Goal: Task Accomplishment & Management: Complete application form

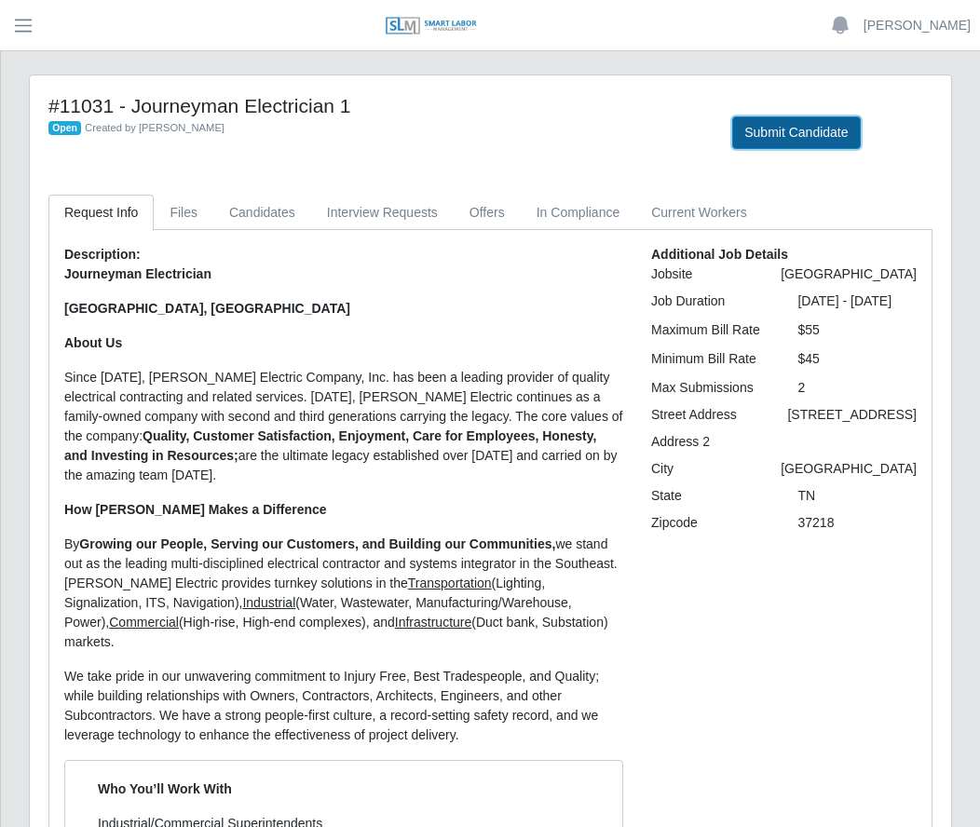
click at [805, 138] on button "Submit Candidate" at bounding box center [796, 132] width 128 height 33
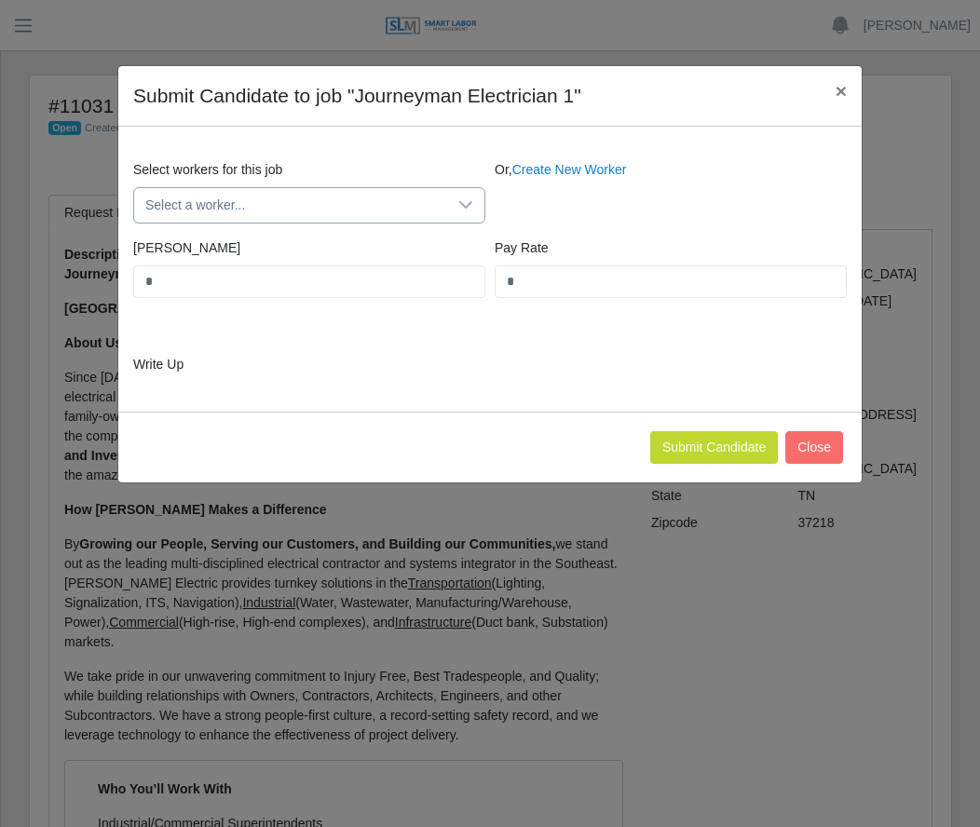
click at [262, 199] on span "Select a worker..." at bounding box center [290, 205] width 313 height 34
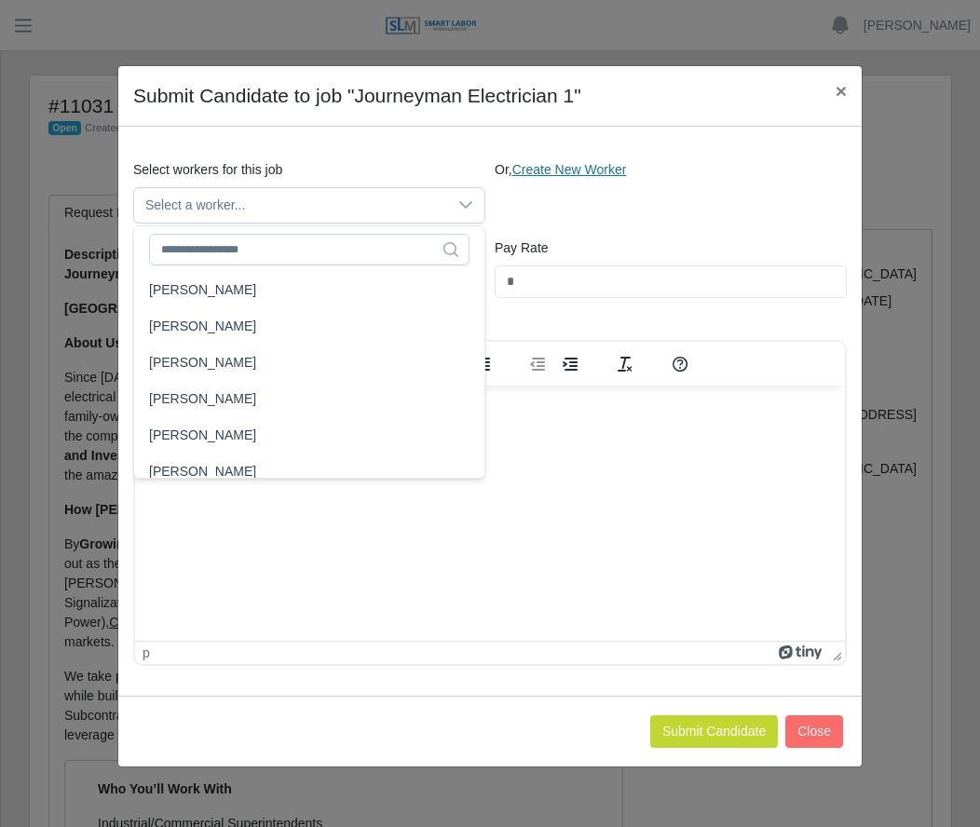
click at [613, 170] on link "Create New Worker" at bounding box center [569, 169] width 115 height 15
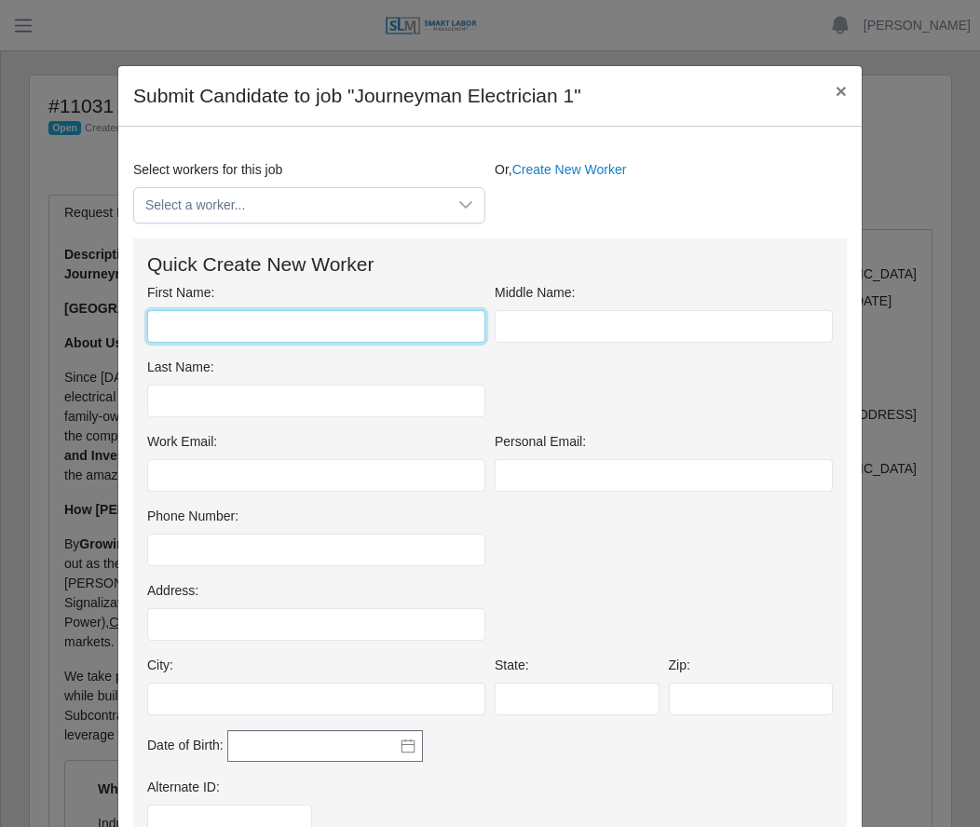
click at [206, 315] on input "First Name:" at bounding box center [316, 326] width 338 height 33
type input "******"
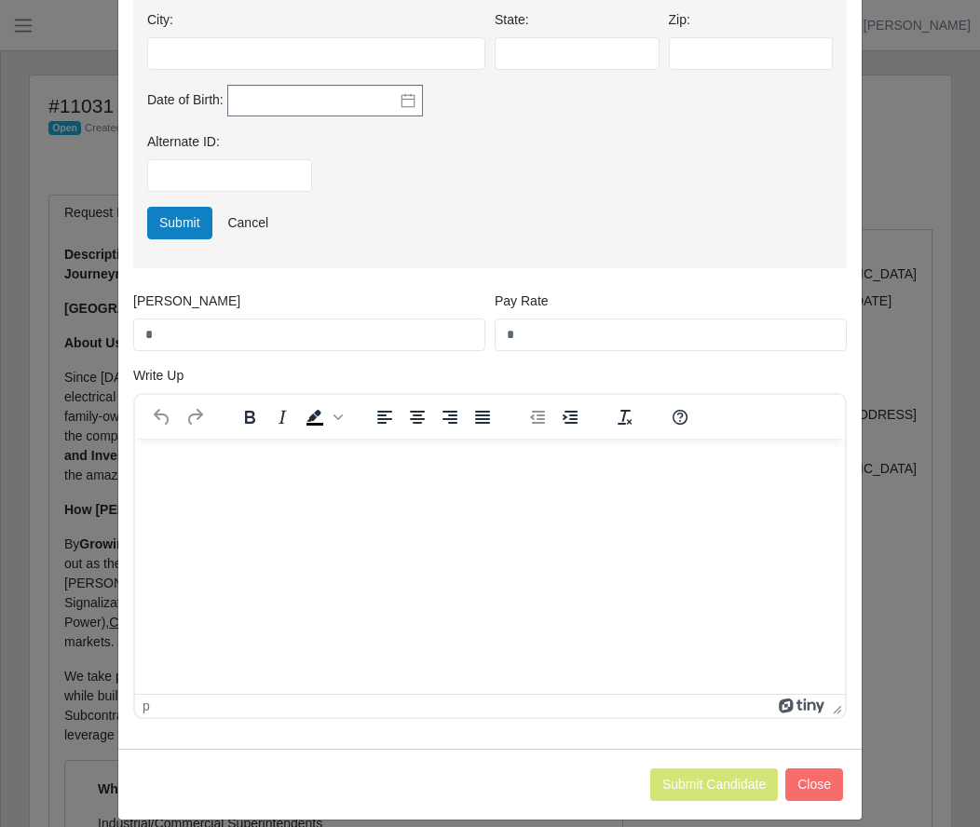
scroll to position [652, 0]
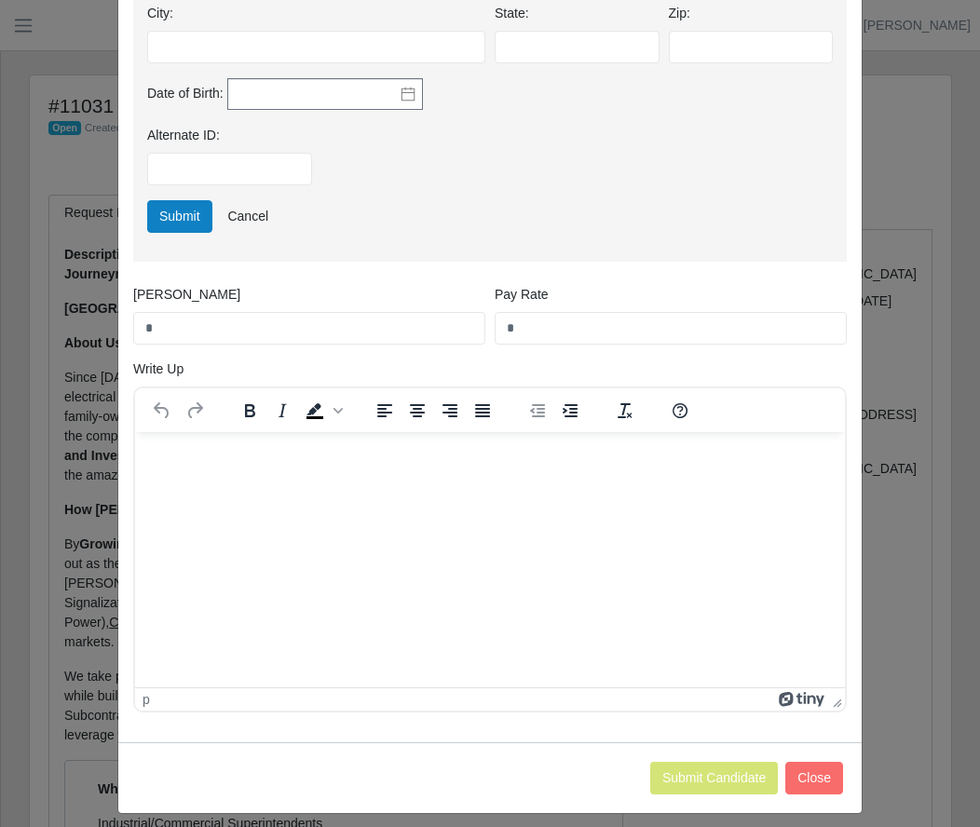
type input "*******"
click at [261, 476] on html at bounding box center [490, 457] width 710 height 50
drag, startPoint x: 261, startPoint y: 476, endPoint x: 214, endPoint y: 489, distance: 48.4
click at [214, 482] on html at bounding box center [490, 457] width 710 height 50
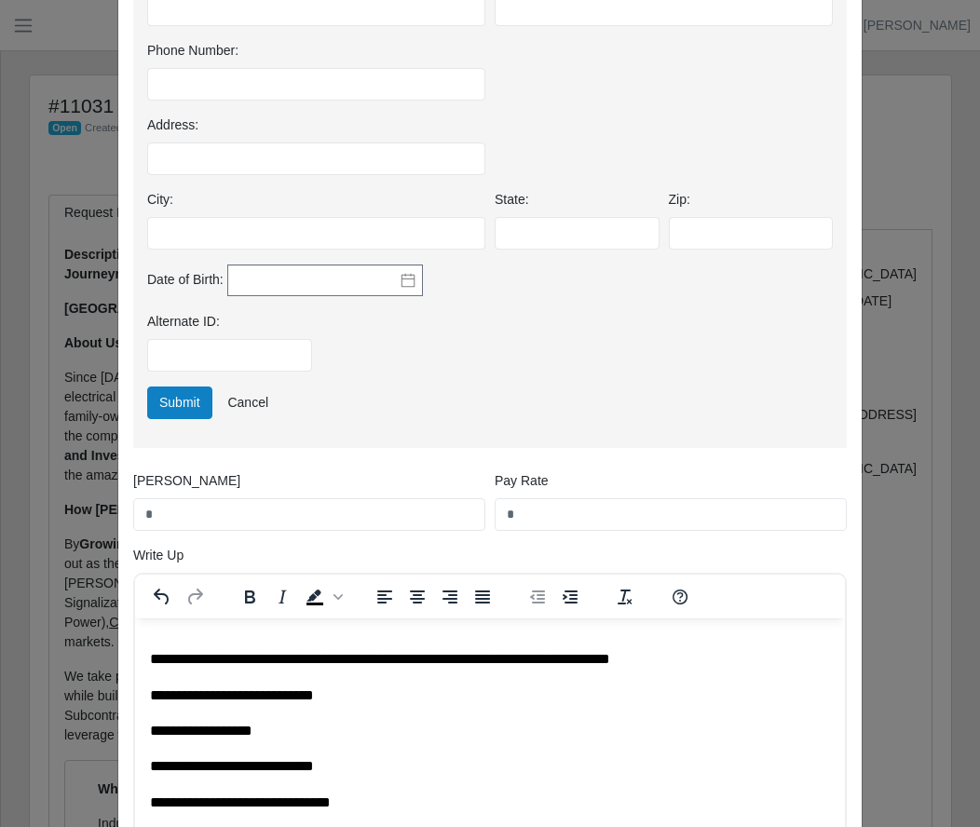
scroll to position [368, 0]
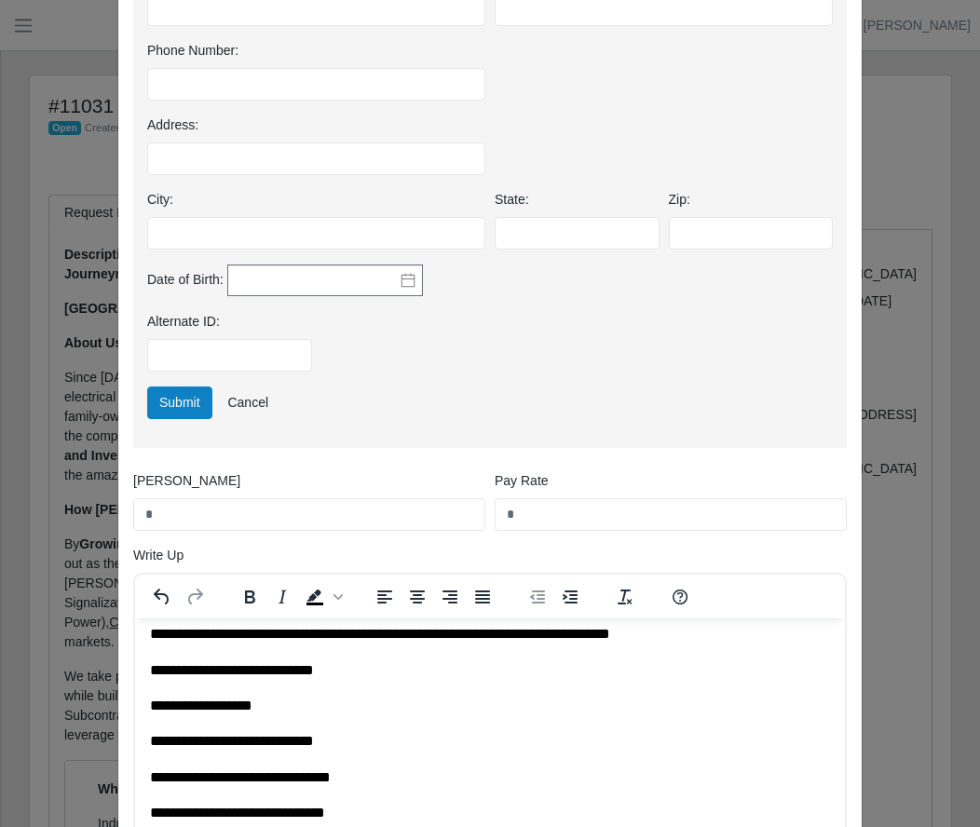
click at [419, 743] on p "**********" at bounding box center [483, 741] width 666 height 20
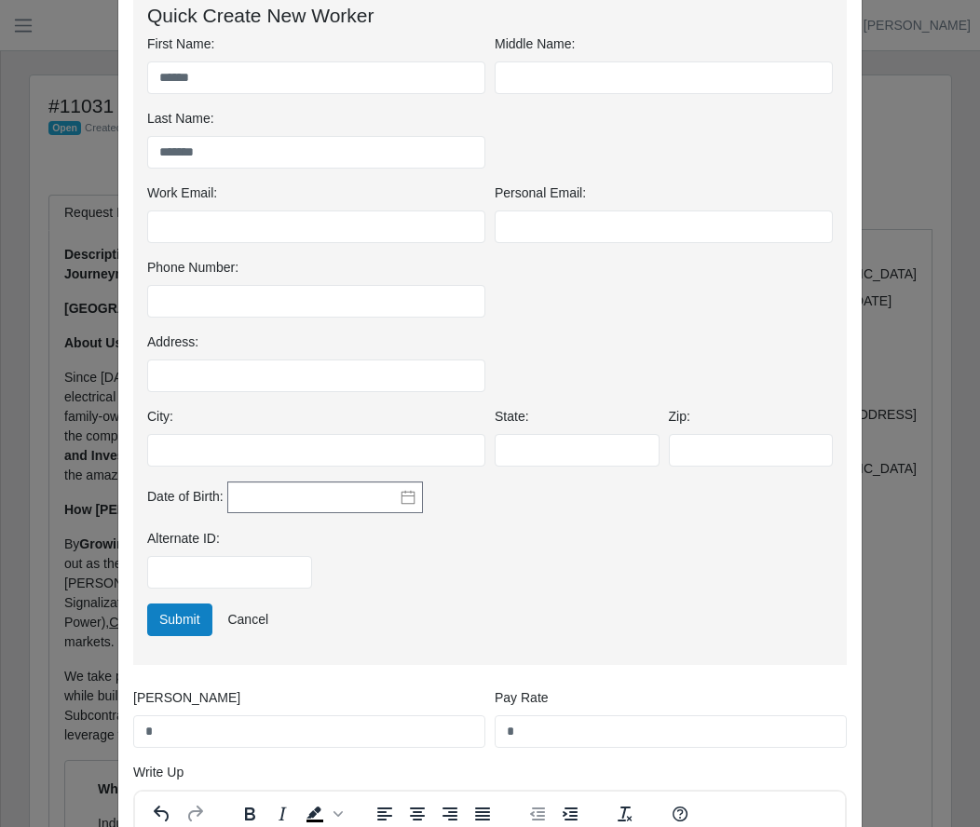
scroll to position [293, 0]
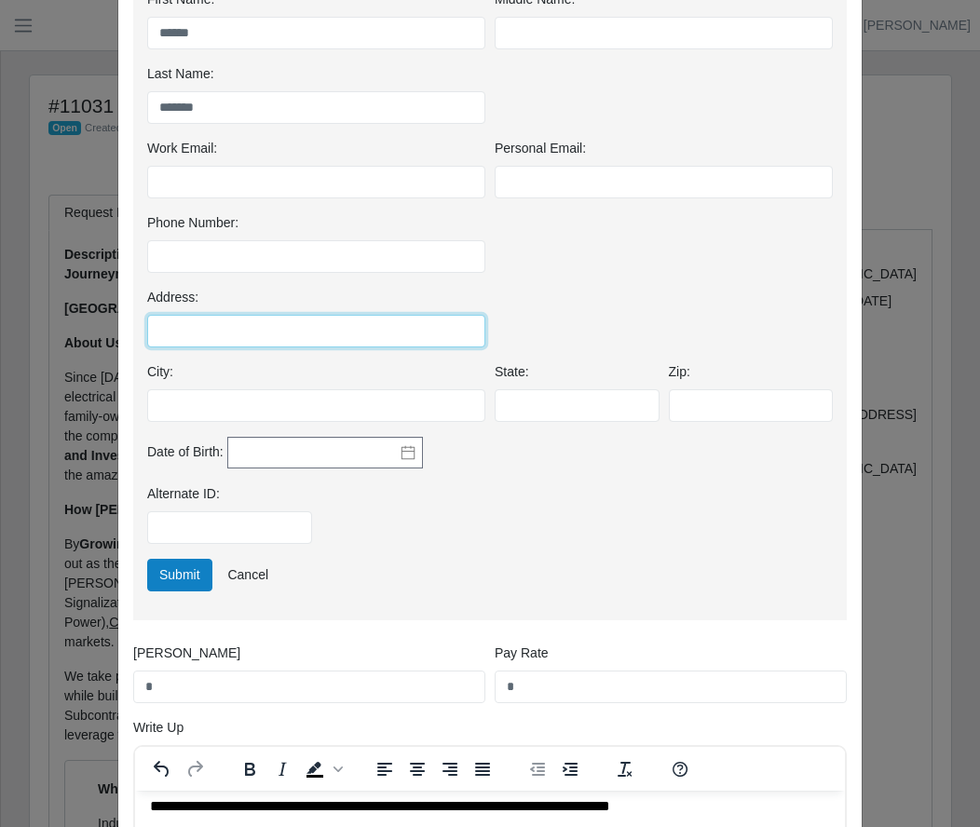
click at [254, 335] on input "Address:" at bounding box center [316, 331] width 338 height 33
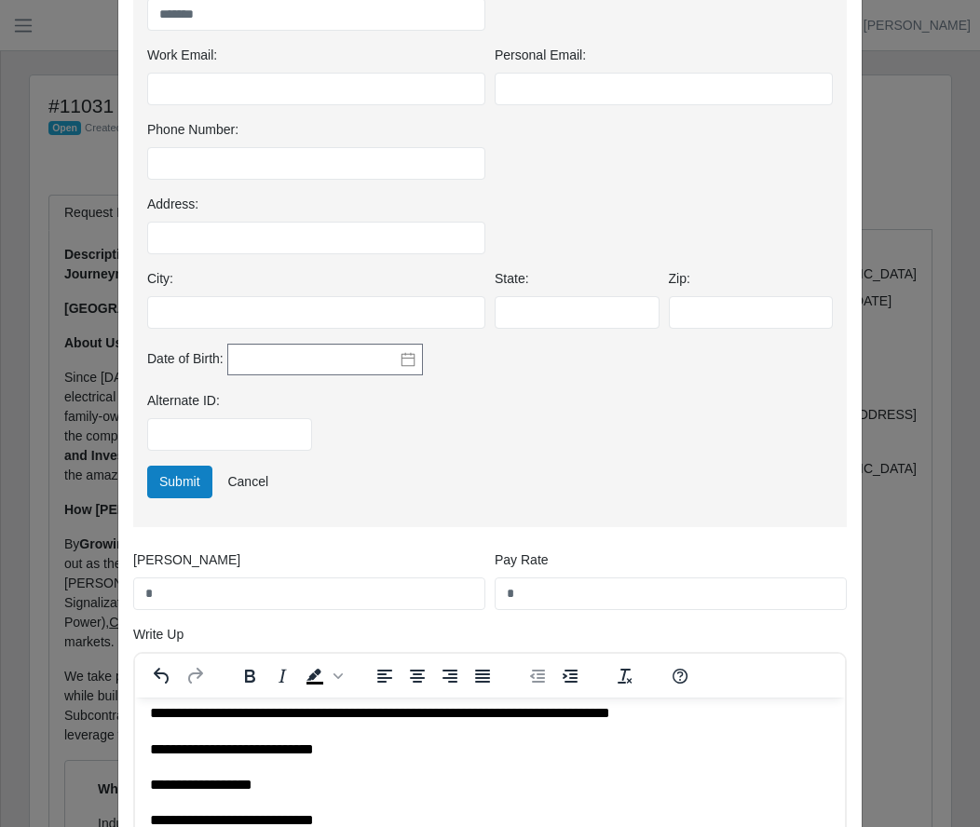
click at [400, 361] on icon at bounding box center [407, 359] width 15 height 15
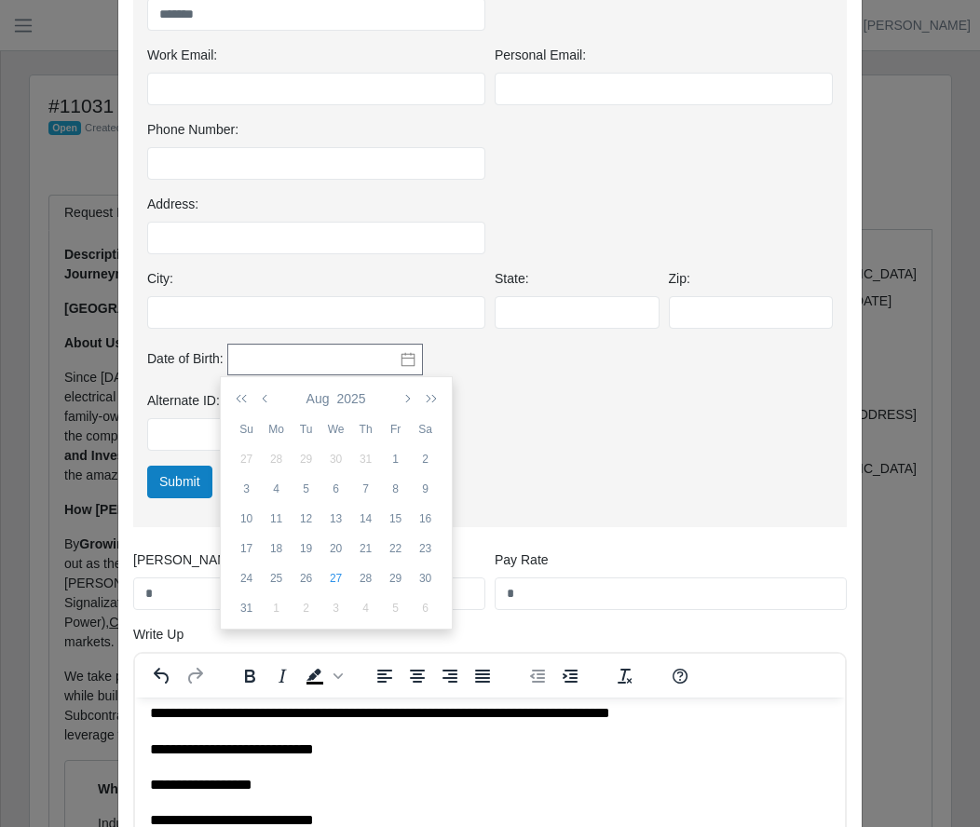
click at [400, 361] on icon at bounding box center [407, 359] width 15 height 15
click at [506, 358] on div "Date of Birth:" at bounding box center [490, 368] width 695 height 48
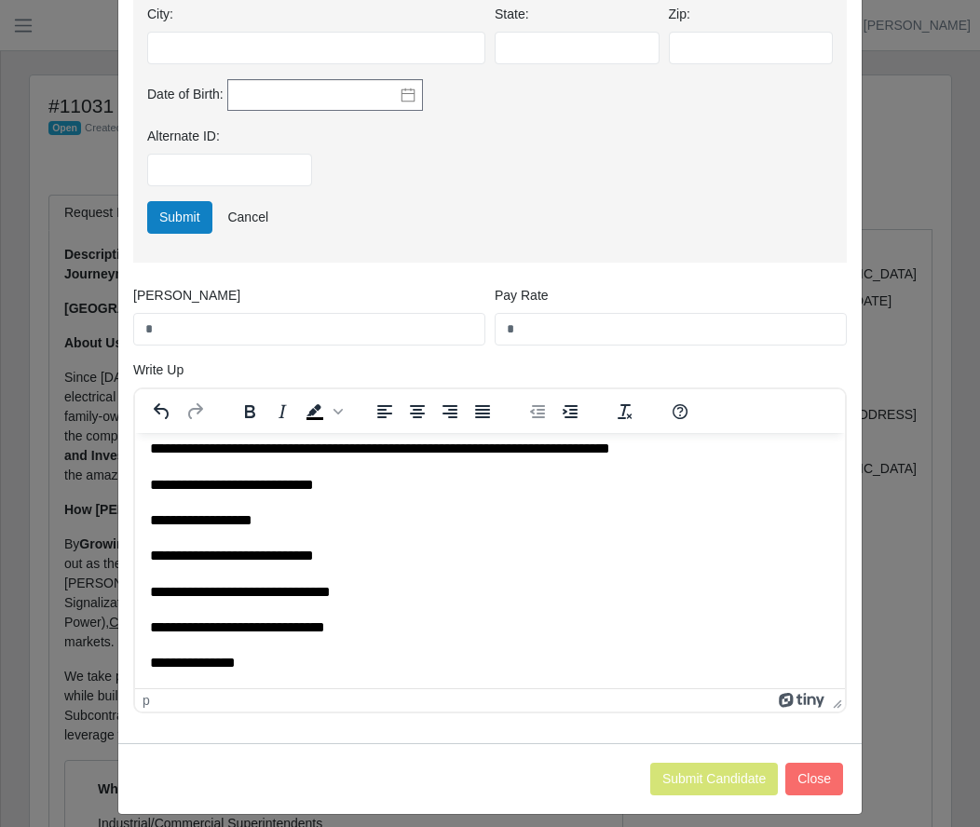
scroll to position [652, 0]
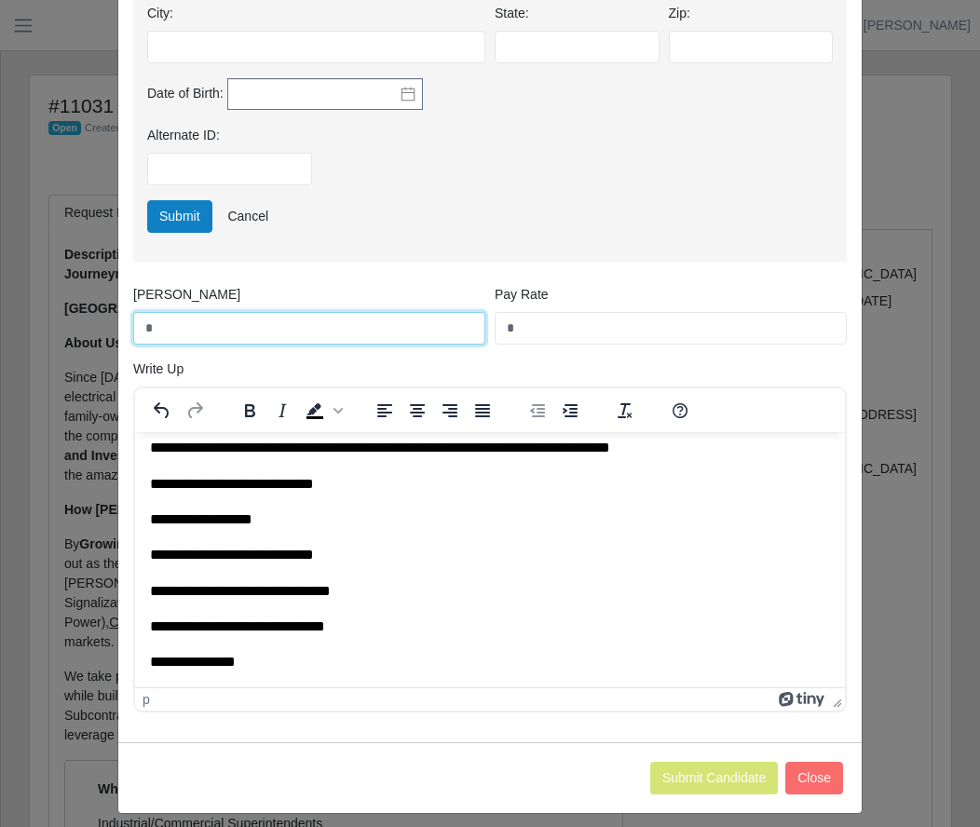
click at [210, 337] on input "*" at bounding box center [309, 328] width 352 height 33
click at [207, 333] on input "[PERSON_NAME]" at bounding box center [309, 328] width 352 height 33
type input "*****"
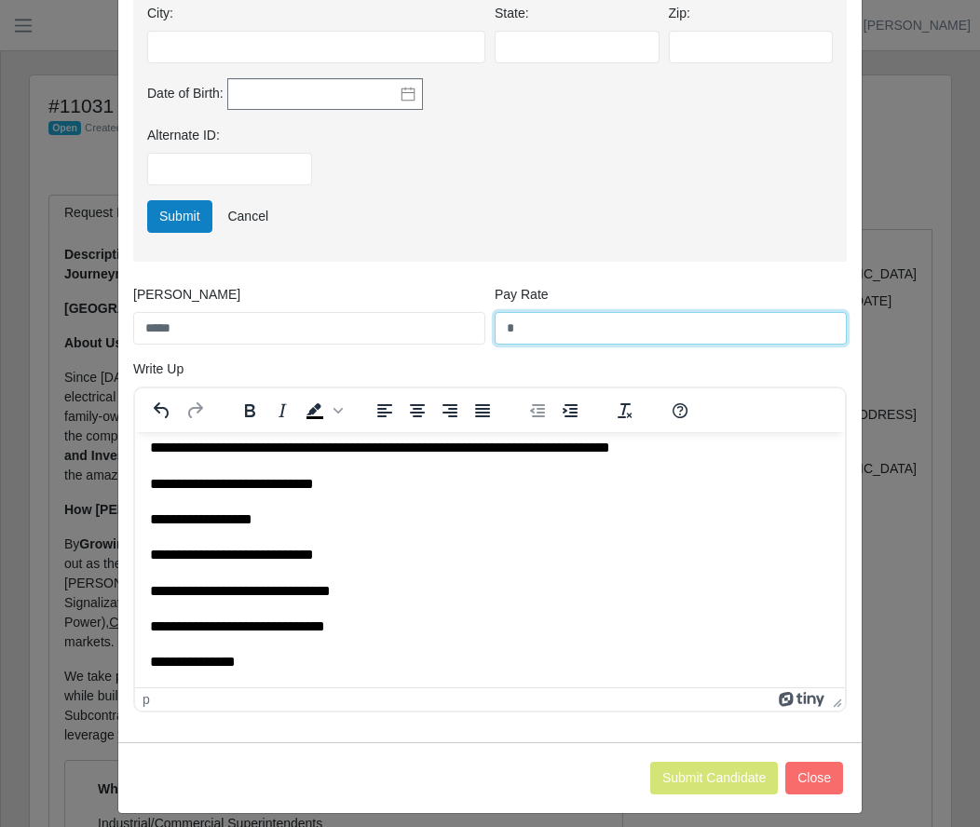
click at [614, 342] on input "*" at bounding box center [671, 328] width 352 height 33
type input "**"
click at [490, 550] on p "**********" at bounding box center [483, 555] width 666 height 20
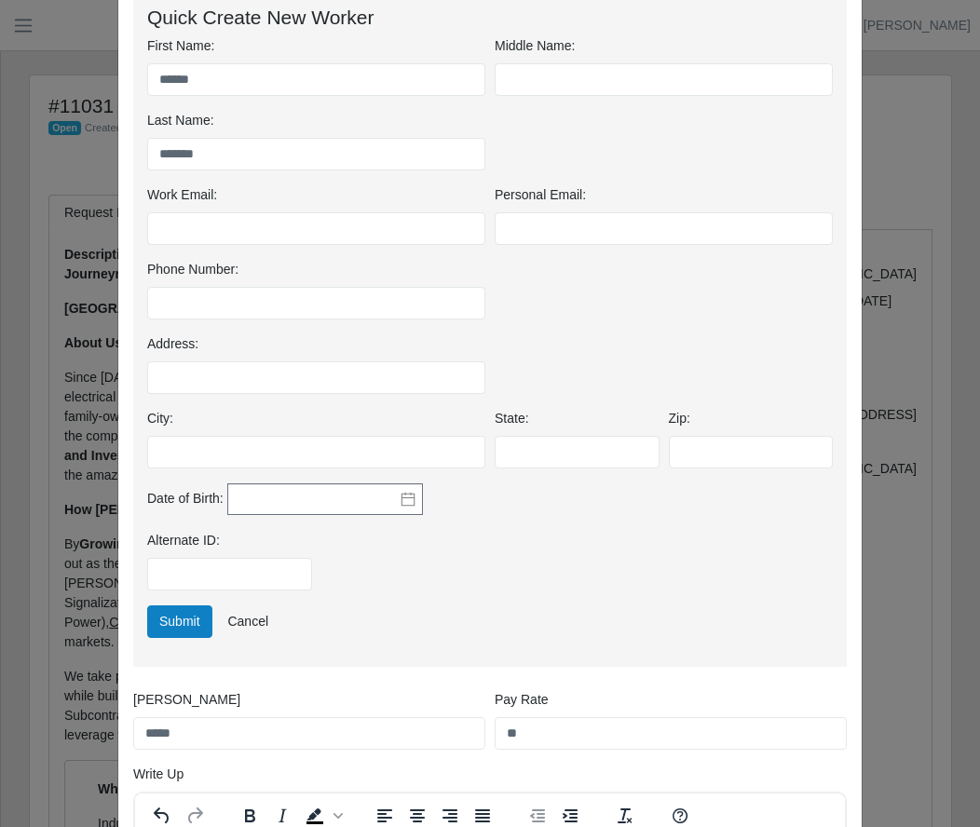
scroll to position [279, 0]
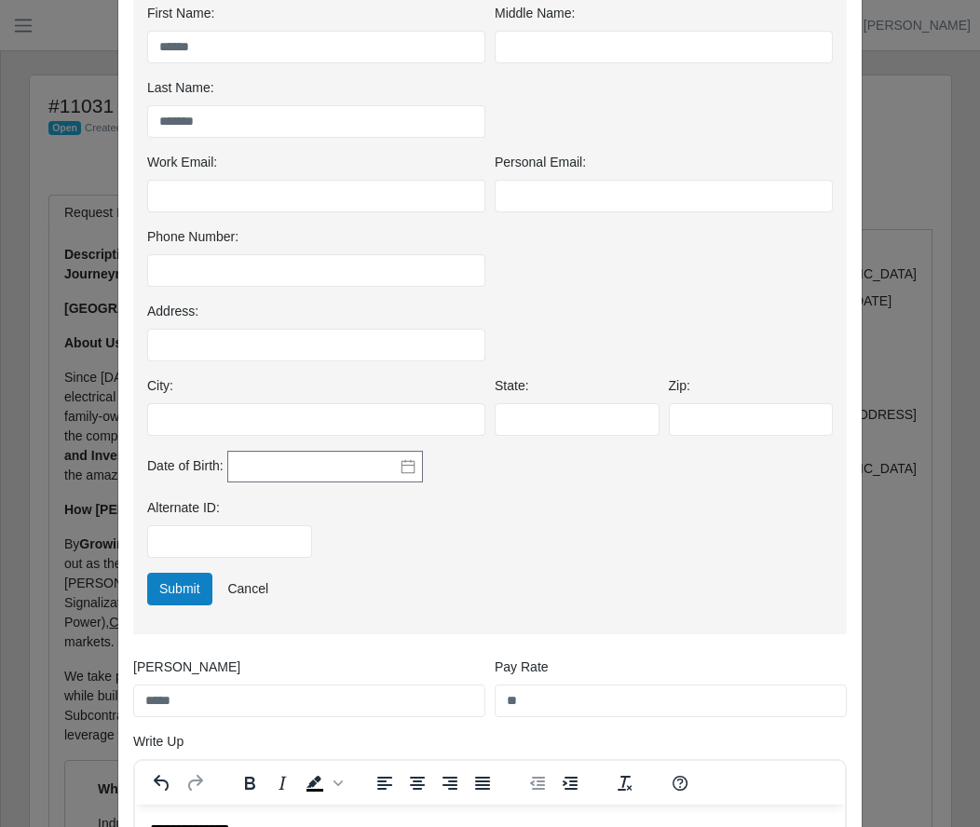
click at [339, 214] on div "Work Email: Personal Email:" at bounding box center [490, 190] width 695 height 75
click at [336, 198] on input "Work Email:" at bounding box center [316, 196] width 338 height 33
type input "**********"
click at [327, 254] on input "Phone Number:" at bounding box center [316, 270] width 338 height 33
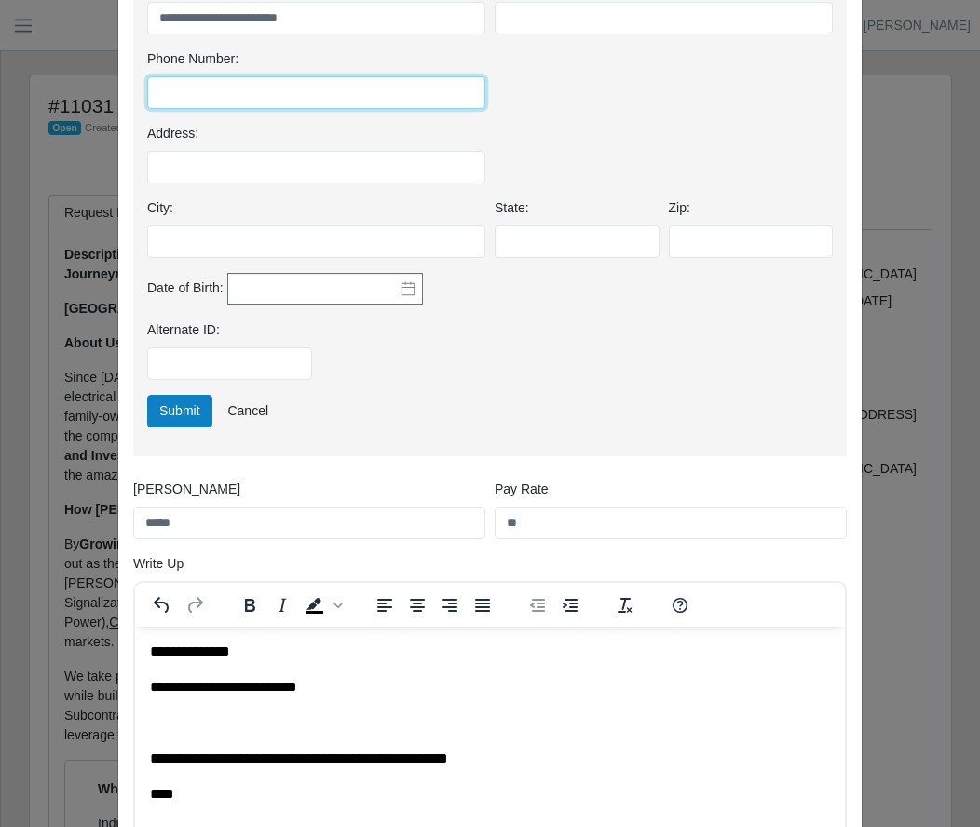
scroll to position [466, 0]
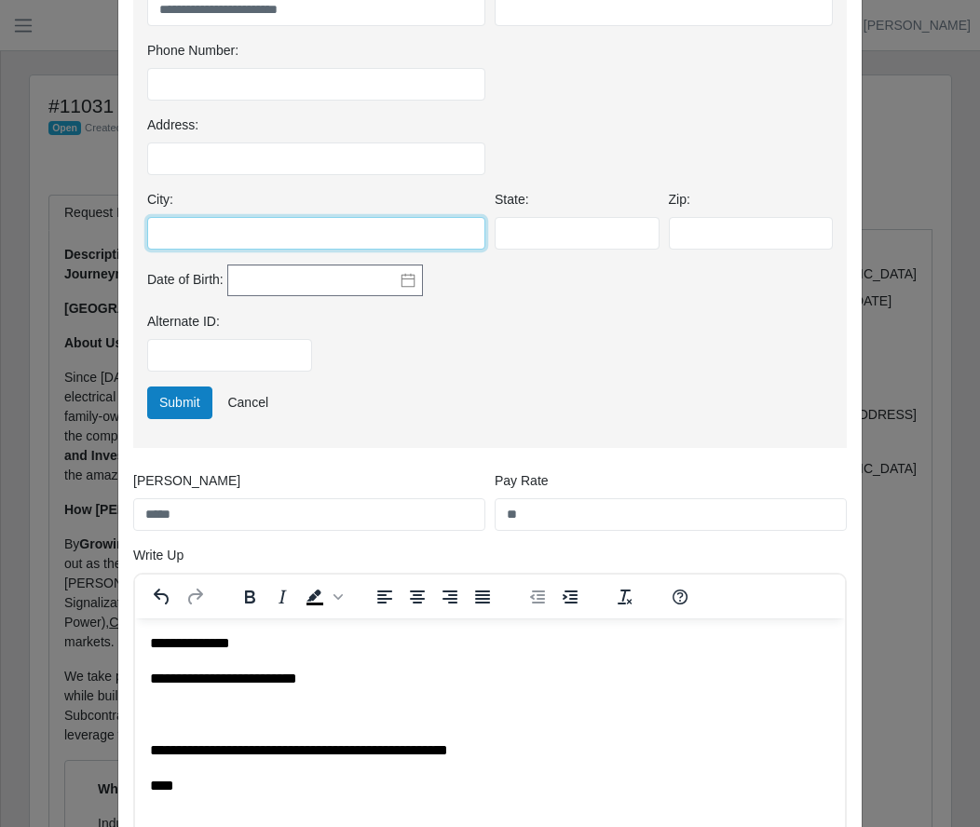
click at [396, 234] on input "City:" at bounding box center [316, 233] width 338 height 33
type input "*********"
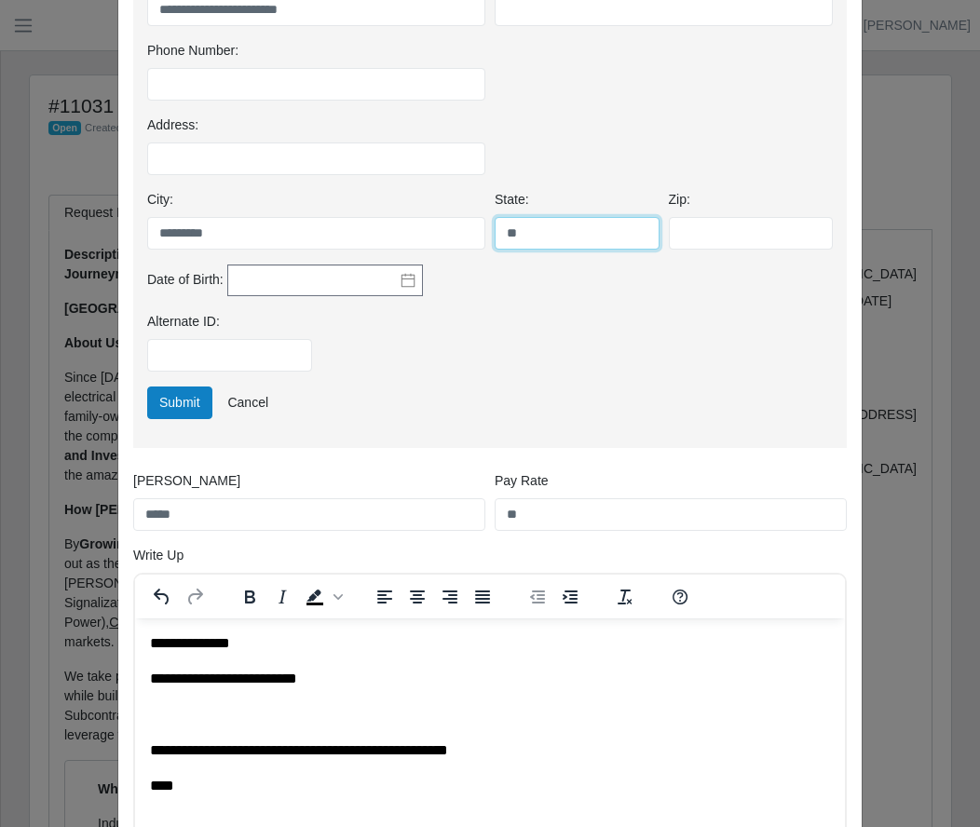
type input "**"
type input "*****"
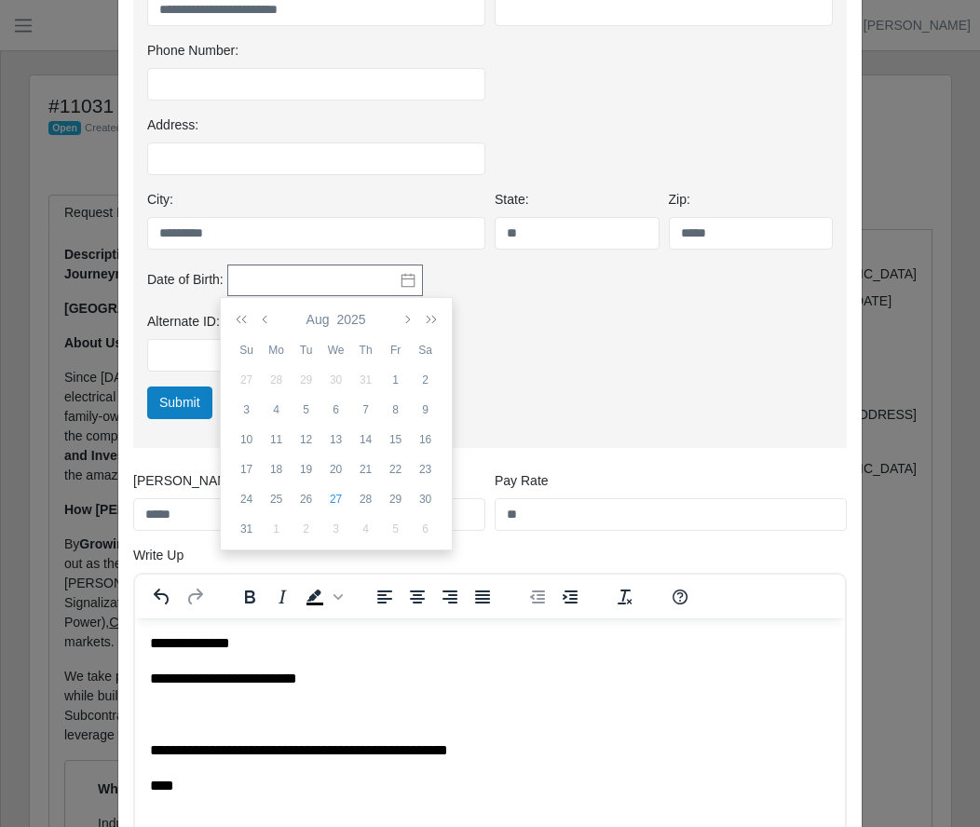
click at [404, 281] on icon at bounding box center [407, 280] width 15 height 15
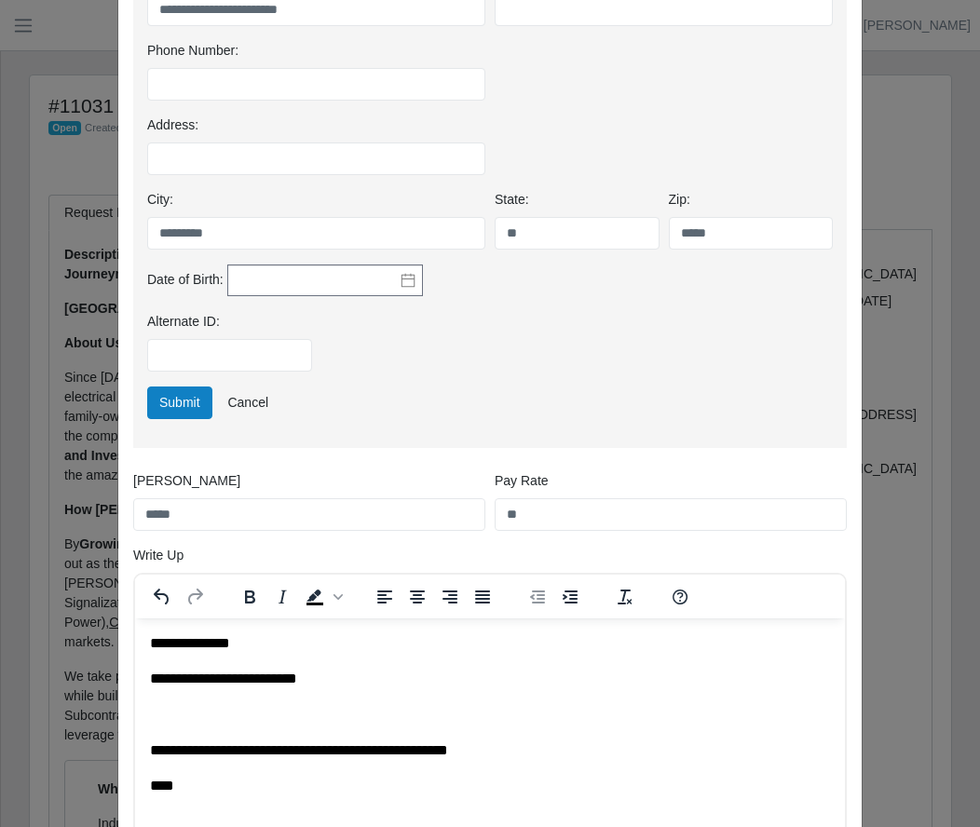
click at [448, 275] on div "Date of Birth:" at bounding box center [316, 282] width 347 height 34
click at [432, 413] on div "Submit Cancel" at bounding box center [490, 403] width 695 height 33
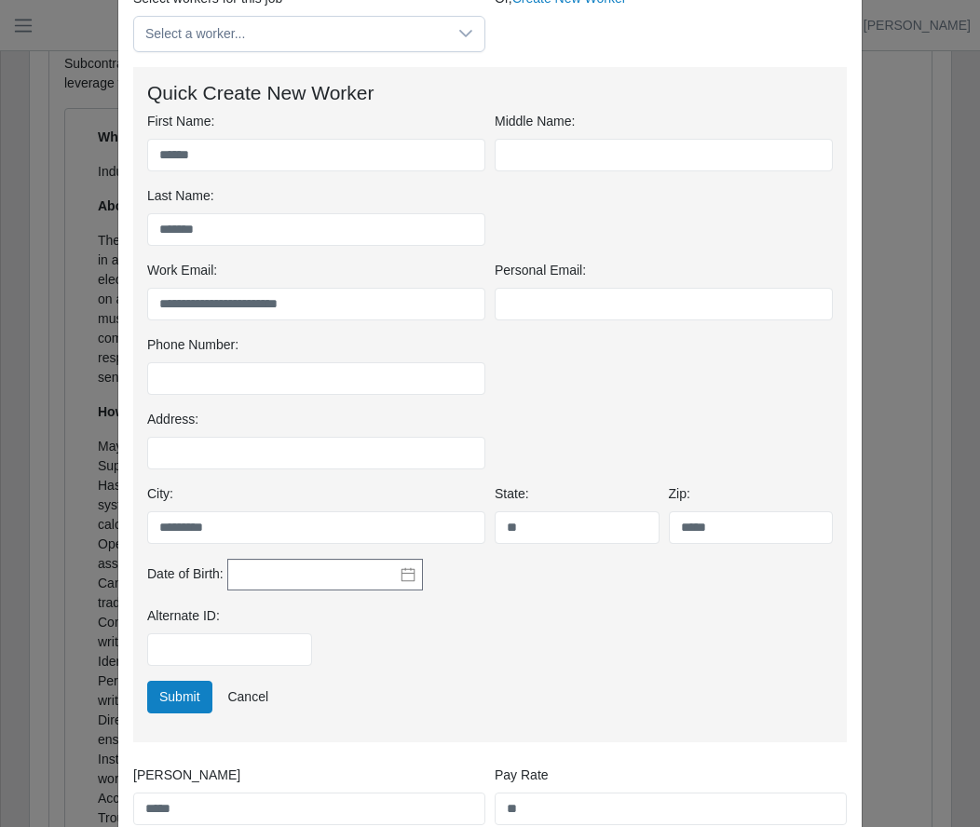
scroll to position [200, 0]
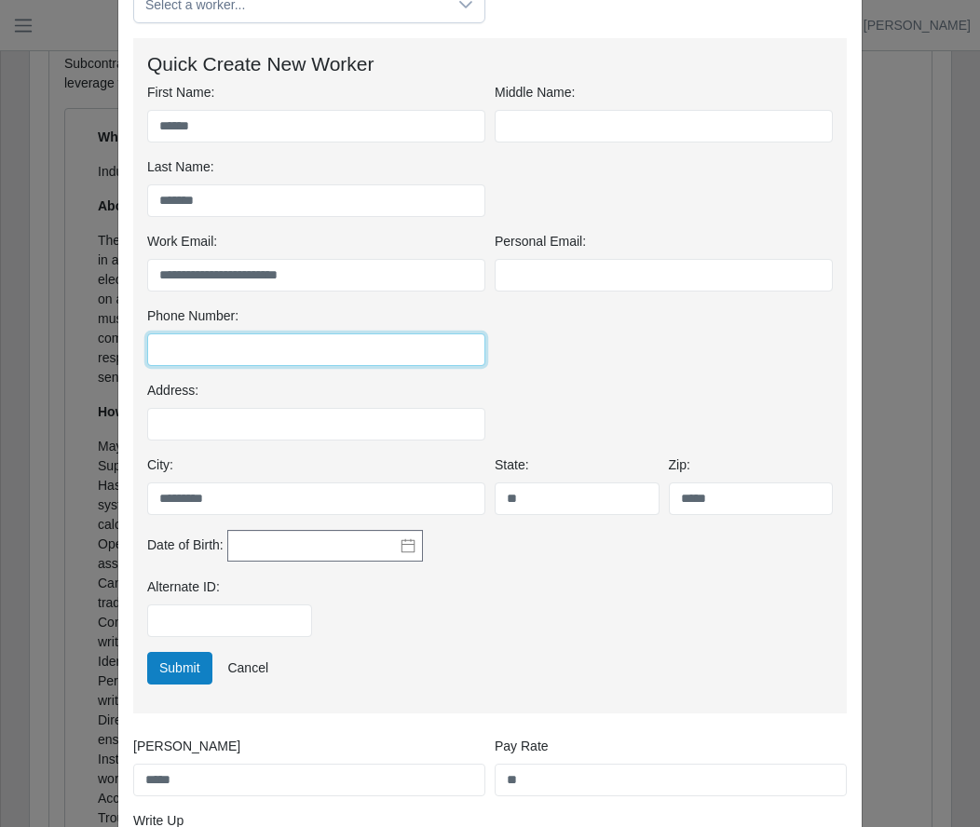
click at [370, 357] on input "Phone Number:" at bounding box center [316, 349] width 338 height 33
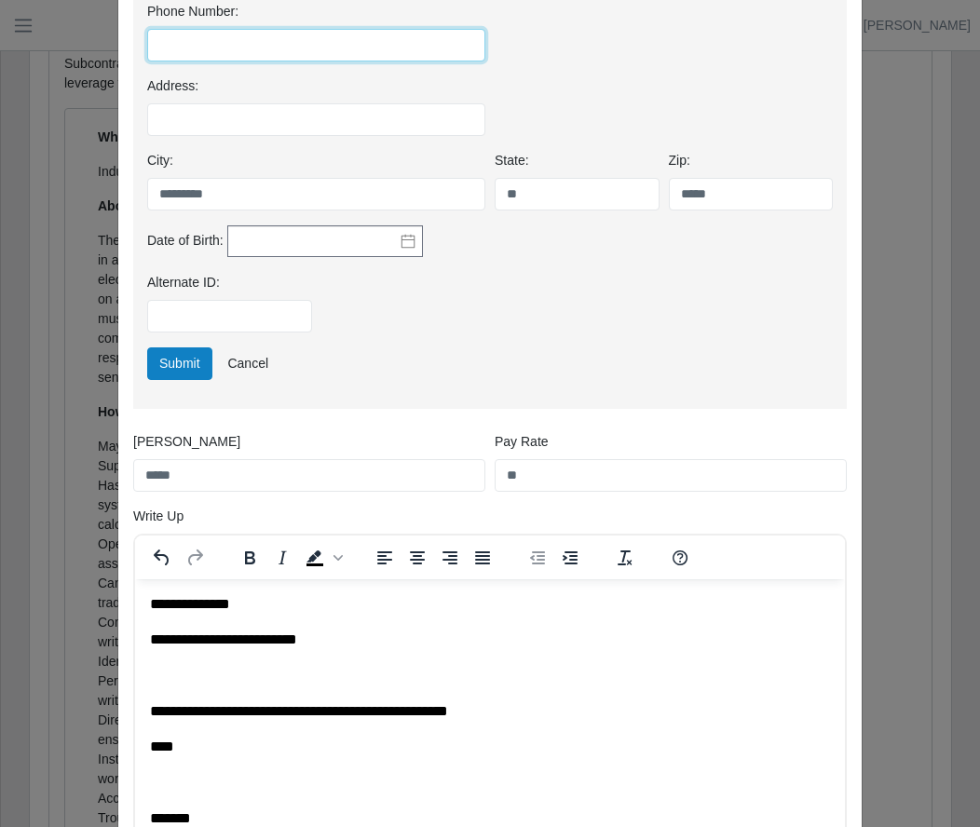
scroll to position [387, 0]
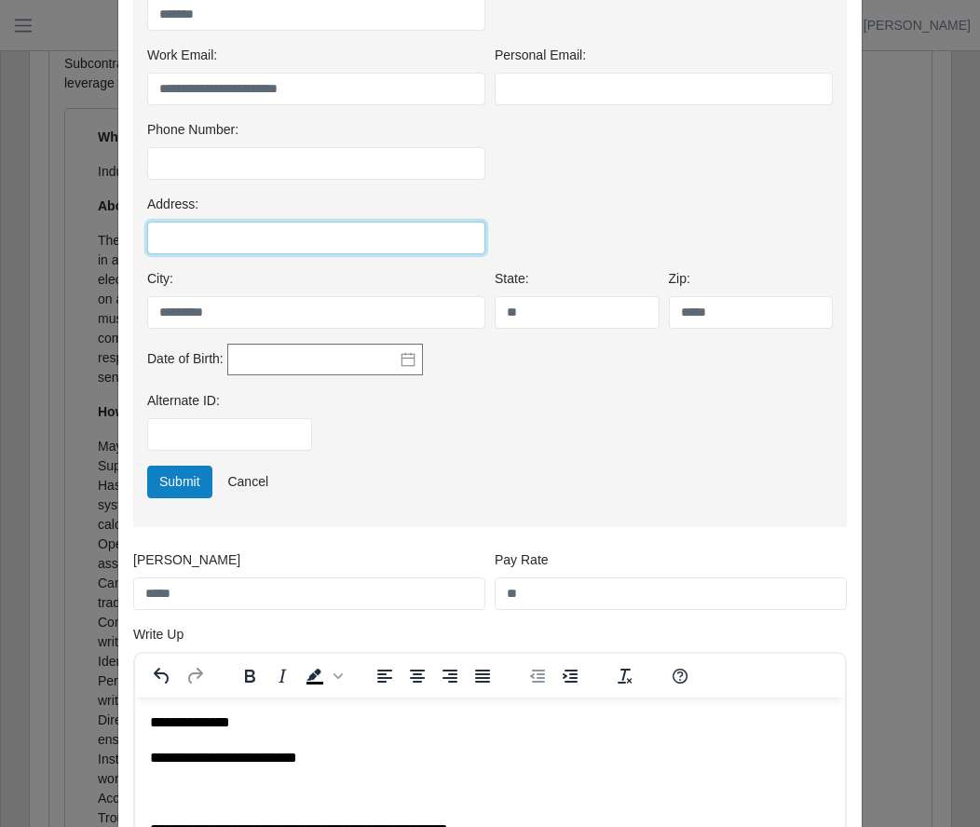
click at [234, 230] on input "Address:" at bounding box center [316, 238] width 338 height 33
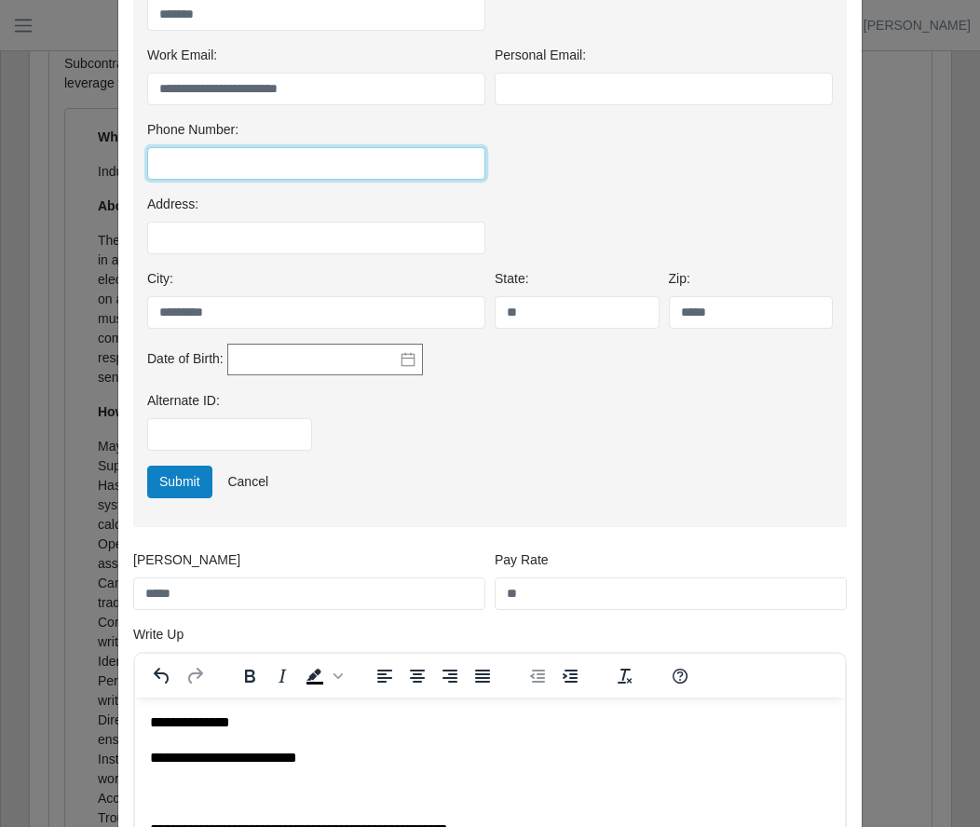
click at [235, 167] on input "Phone Number:" at bounding box center [316, 163] width 338 height 33
click at [281, 161] on input "Phone Number:" at bounding box center [316, 163] width 338 height 33
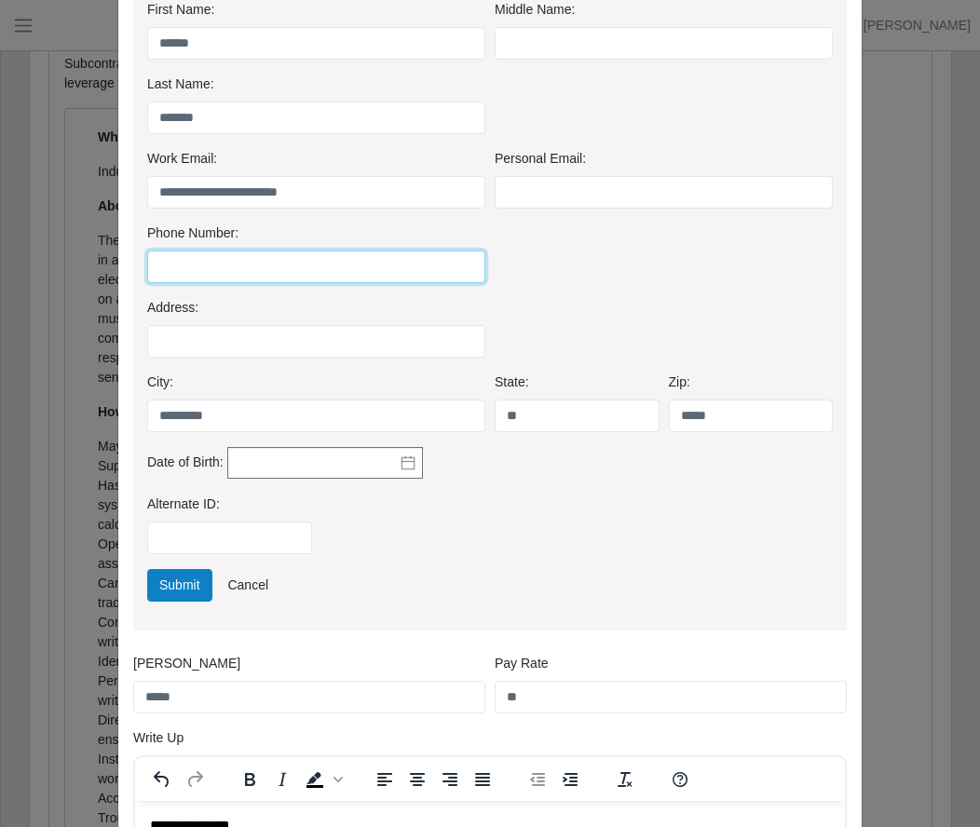
scroll to position [293, 0]
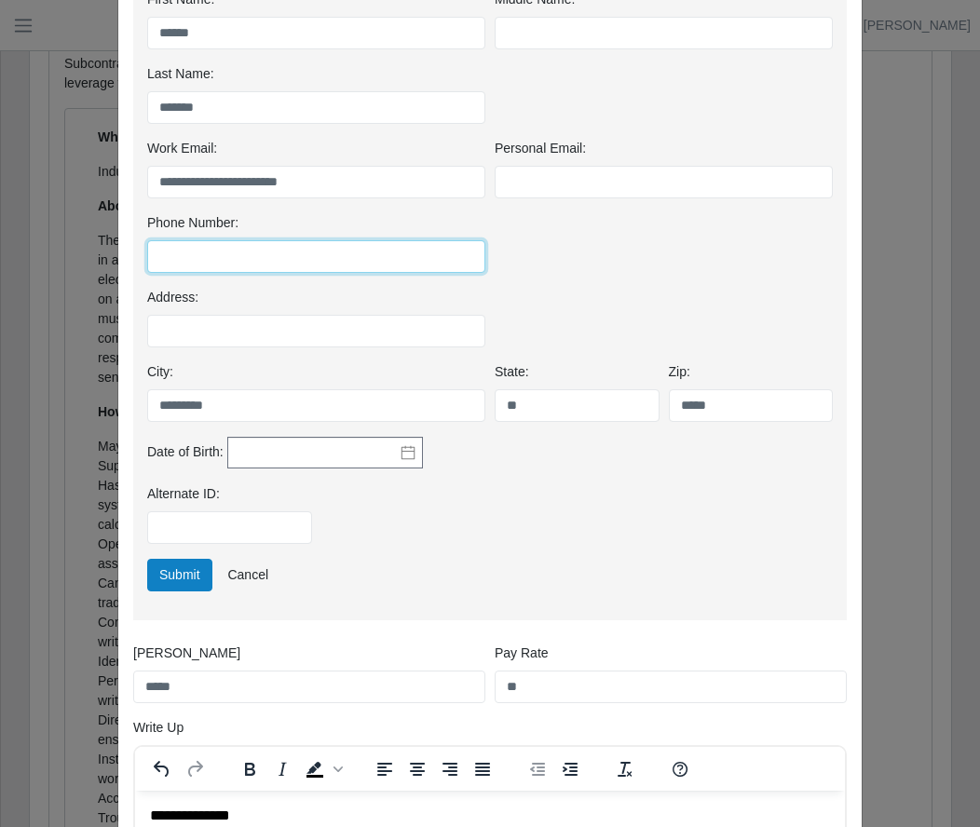
click at [261, 251] on input "Phone Number:" at bounding box center [316, 256] width 338 height 33
click at [226, 251] on input "Phone Number:" at bounding box center [316, 256] width 338 height 33
type input "**********"
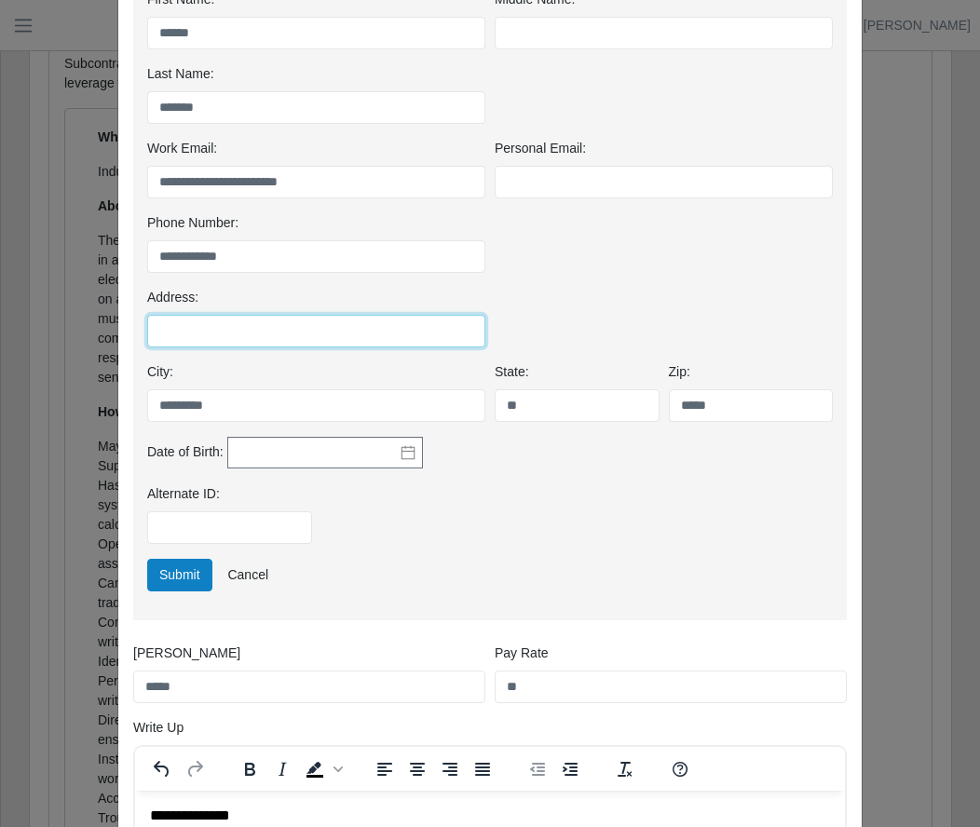
click at [358, 336] on input "Address:" at bounding box center [316, 331] width 338 height 33
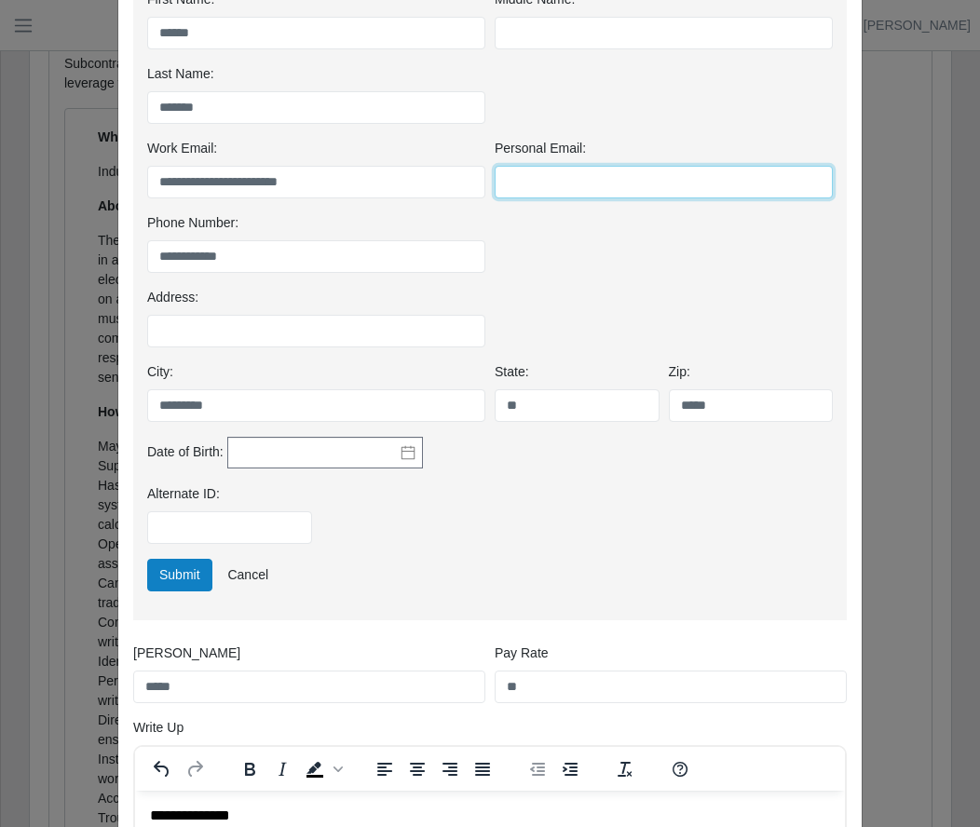
click at [550, 184] on input "Personal Email:" at bounding box center [664, 182] width 338 height 33
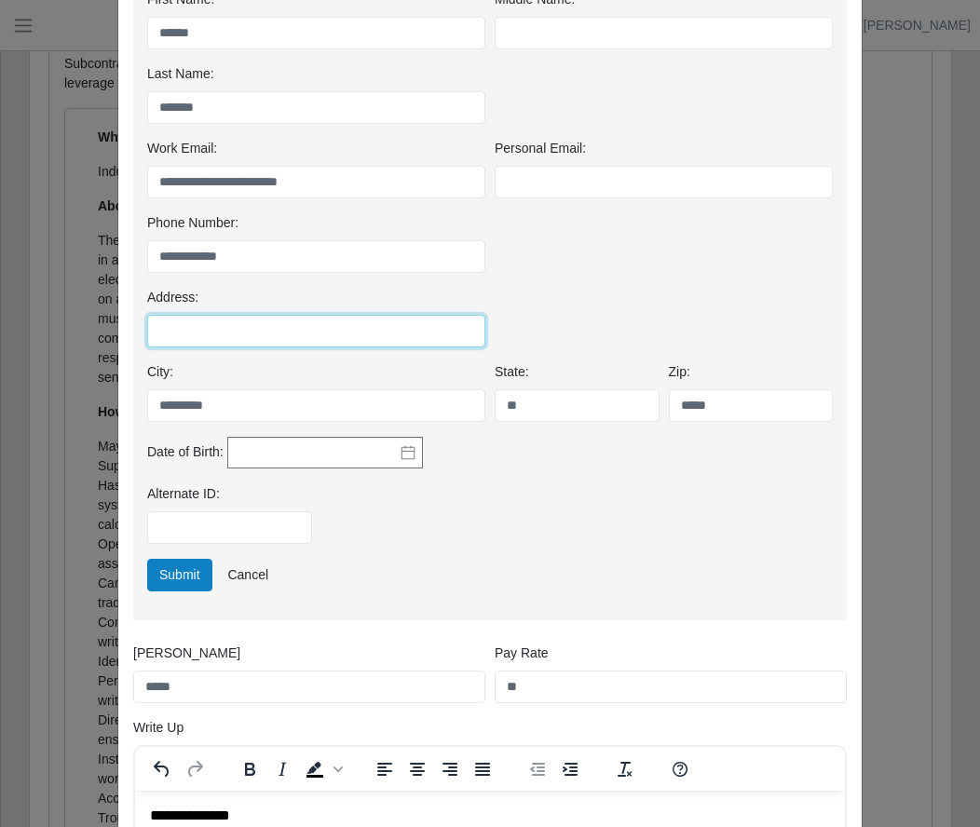
click at [333, 338] on input "Address:" at bounding box center [316, 331] width 338 height 33
click at [594, 302] on div "Address:" at bounding box center [490, 325] width 695 height 75
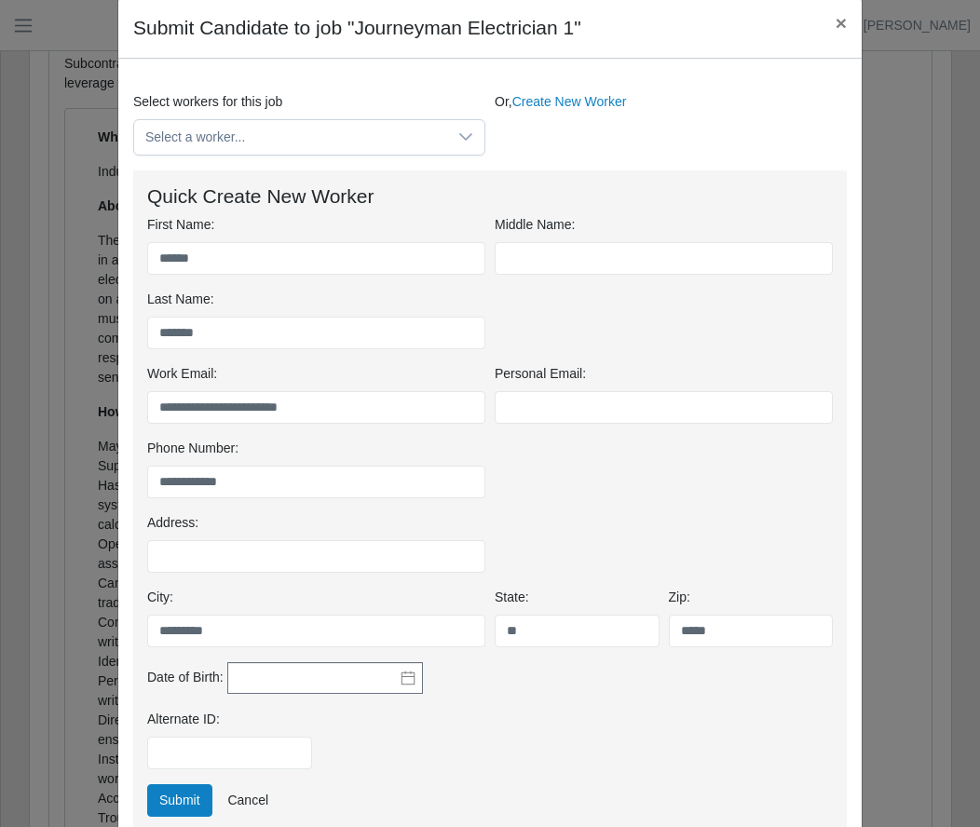
scroll to position [14, 0]
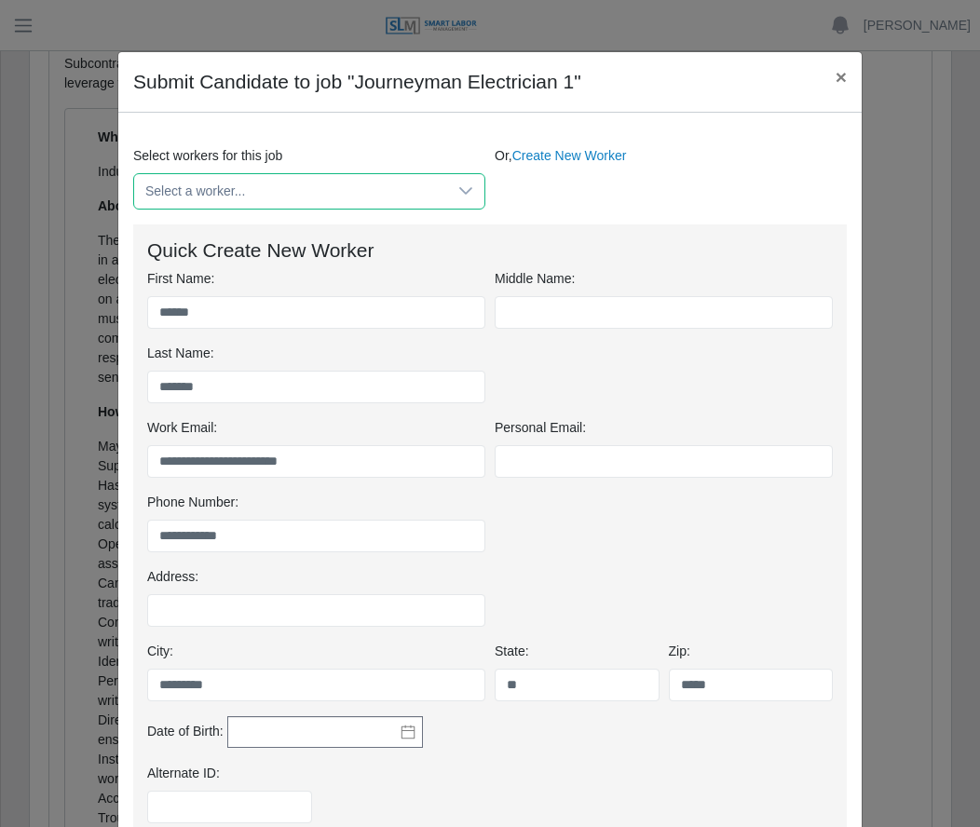
click at [387, 186] on span "Select a worker..." at bounding box center [290, 191] width 313 height 34
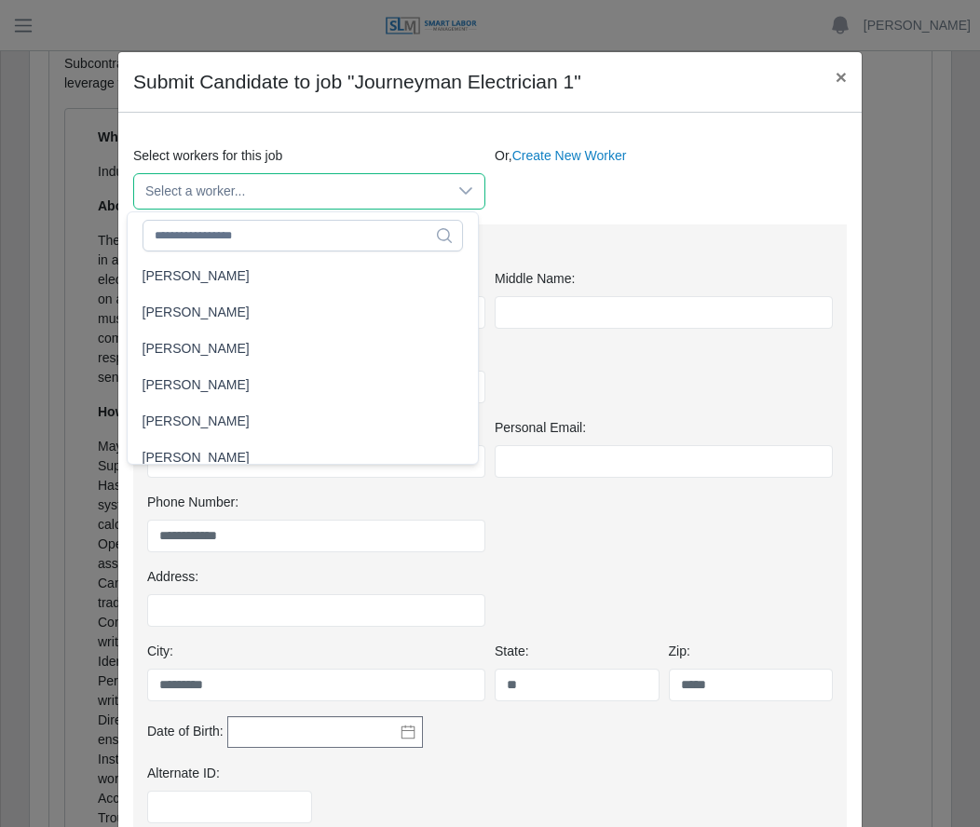
click at [387, 186] on span "Select a worker..." at bounding box center [290, 191] width 313 height 34
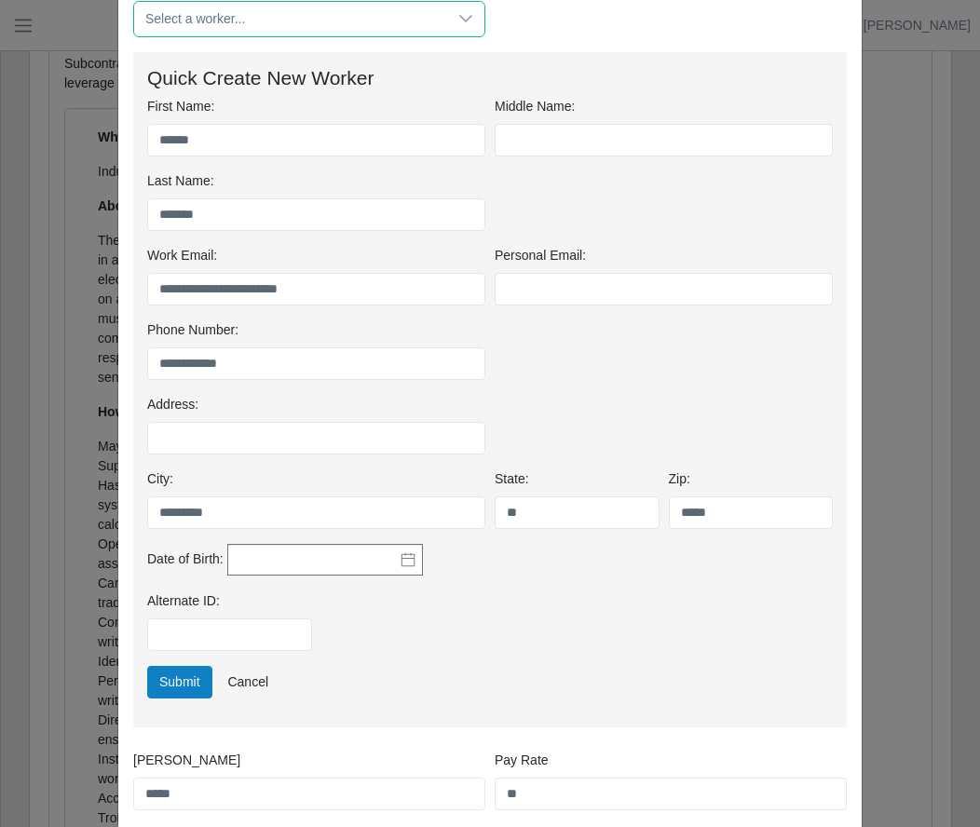
scroll to position [200, 0]
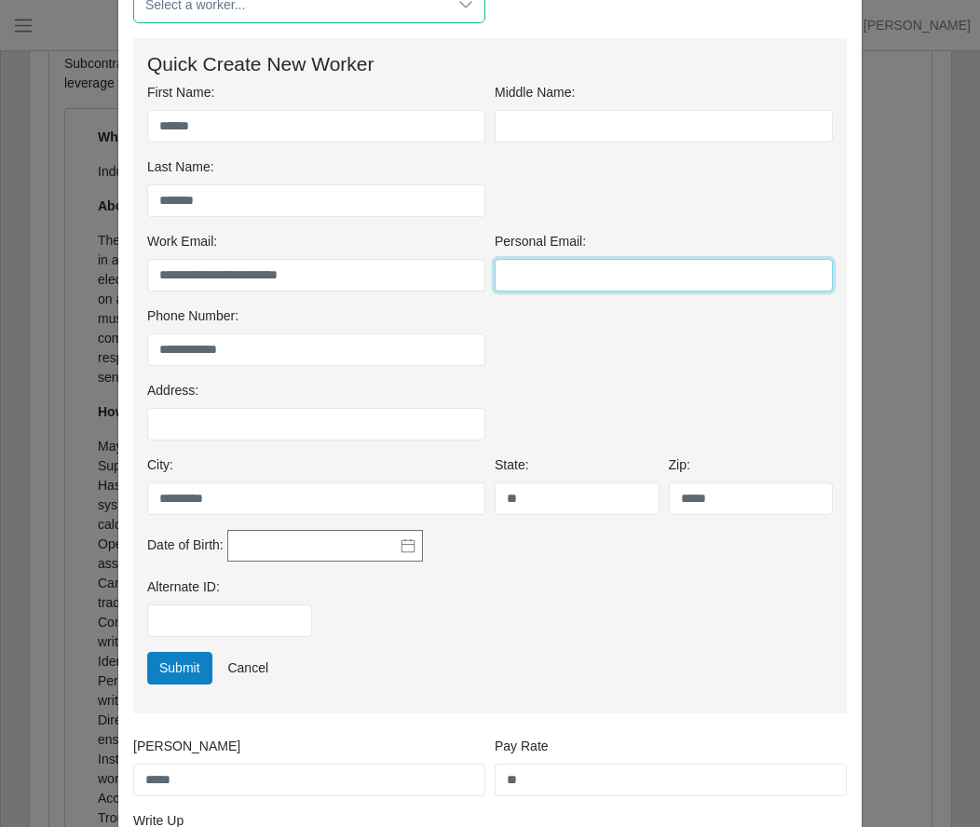
click at [577, 291] on input "Personal Email:" at bounding box center [664, 275] width 338 height 33
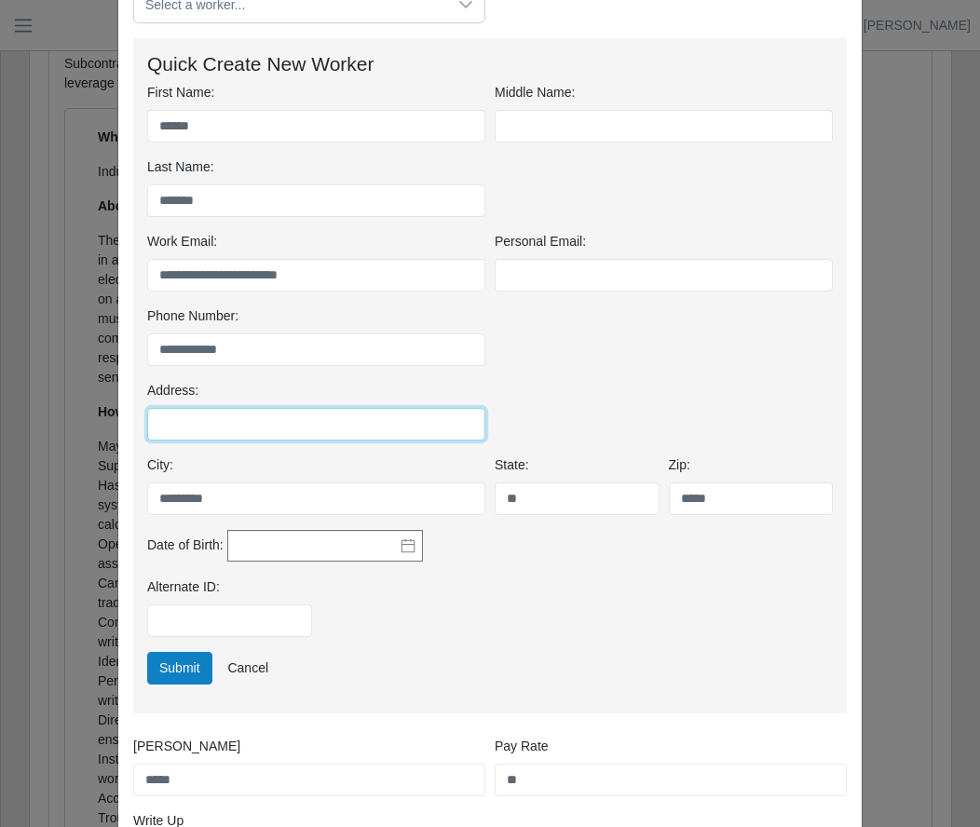
click at [371, 434] on input "Address:" at bounding box center [316, 424] width 338 height 33
drag, startPoint x: 569, startPoint y: 394, endPoint x: 559, endPoint y: 408, distance: 17.3
click at [567, 398] on div "Address:" at bounding box center [490, 418] width 695 height 75
